Goal: Information Seeking & Learning: Learn about a topic

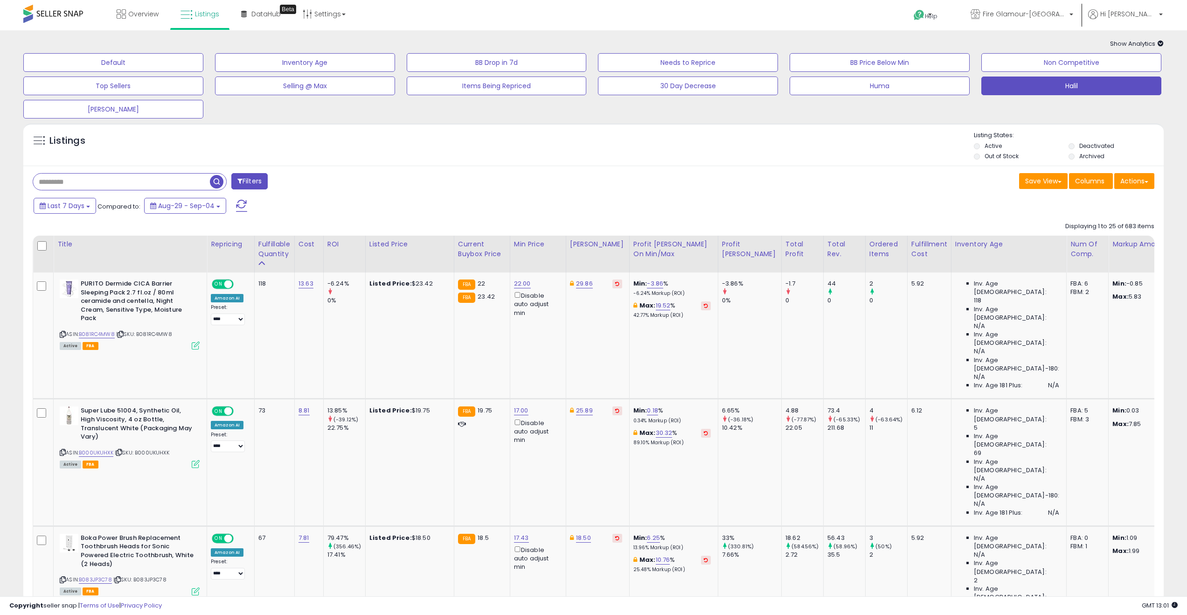
click at [168, 182] on input "text" at bounding box center [121, 182] width 177 height 16
click at [143, 184] on input "text" at bounding box center [176, 182] width 287 height 16
click at [90, 185] on input "text" at bounding box center [176, 182] width 287 height 16
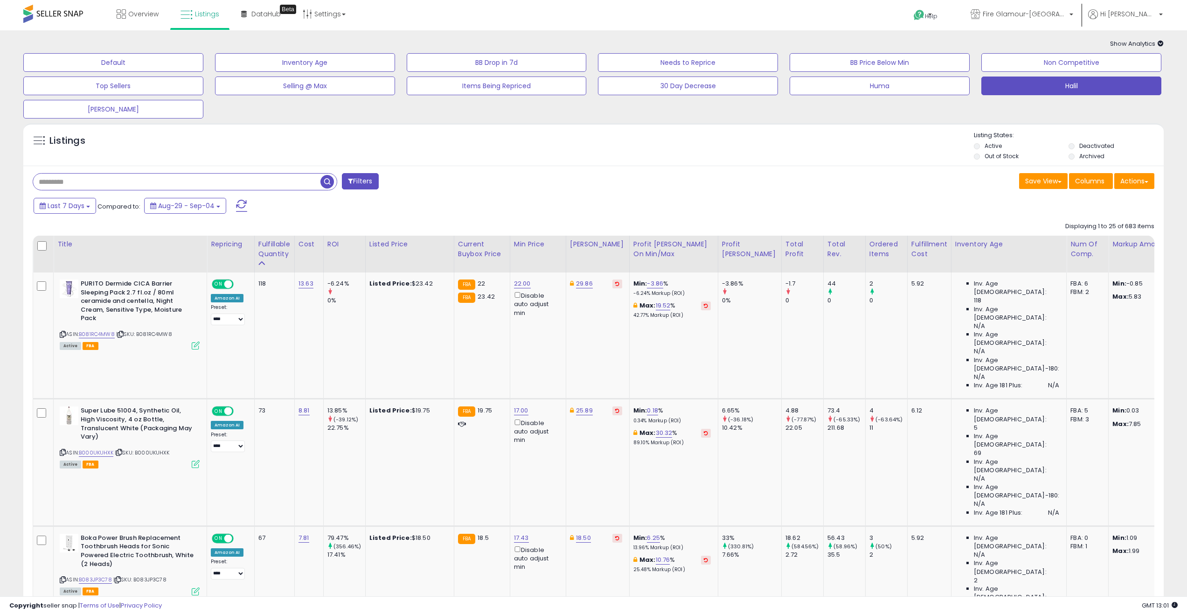
click at [74, 162] on div "Listings" at bounding box center [593, 147] width 1140 height 32
click at [476, 203] on div "Last 7 Days Compared to: Aug-29 - Sep-04" at bounding box center [451, 206] width 841 height 21
drag, startPoint x: 82, startPoint y: 283, endPoint x: 109, endPoint y: 317, distance: 43.4
click at [109, 317] on b "PURITO Dermide CICA Barrier Sleeping Pack 2.7 fl.oz / 80ml ceramide and centell…" at bounding box center [137, 302] width 113 height 46
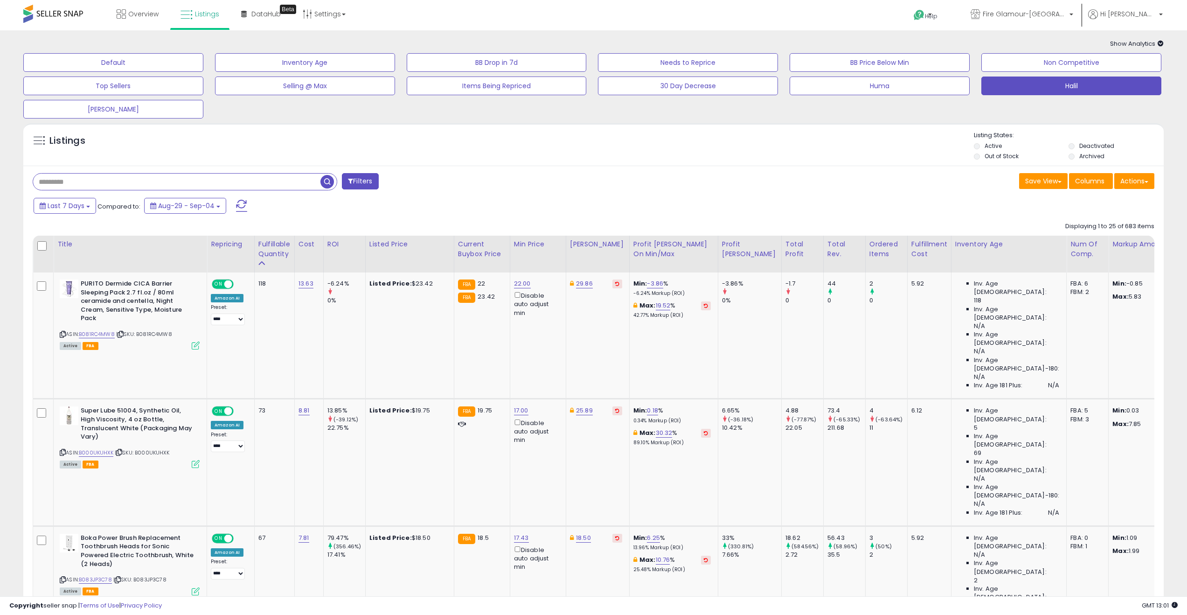
click at [459, 182] on div "Filters" at bounding box center [310, 182] width 568 height 19
